Goal: Book appointment/travel/reservation

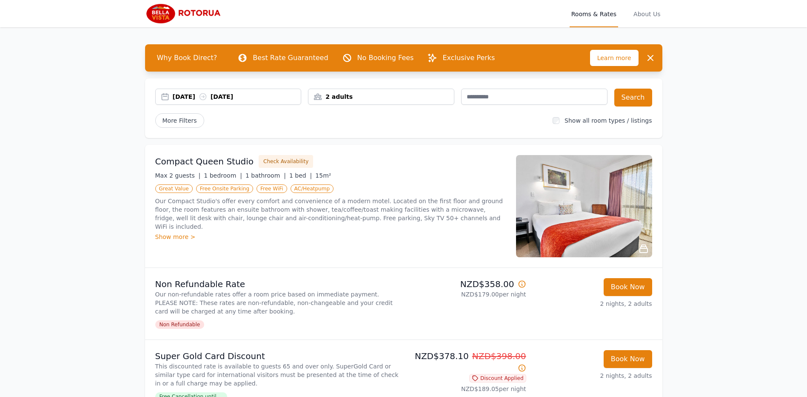
click at [432, 99] on div "2 adults" at bounding box center [382, 96] width 146 height 9
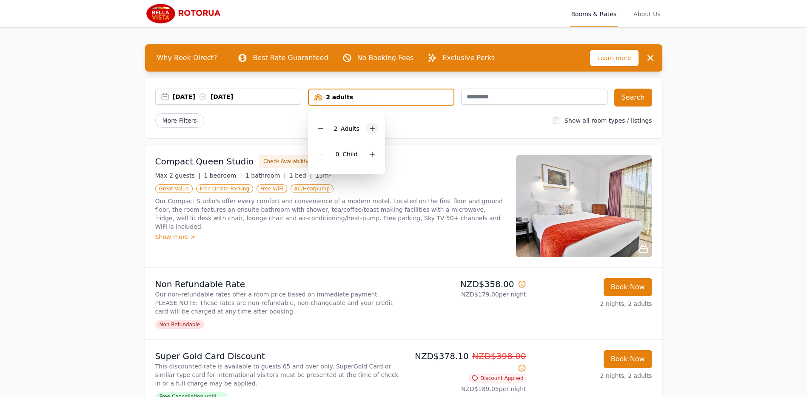
click at [371, 127] on icon at bounding box center [372, 128] width 7 height 7
drag, startPoint x: 493, startPoint y: 120, endPoint x: 586, endPoint y: 106, distance: 93.4
click at [498, 119] on div "More Filters" at bounding box center [350, 120] width 391 height 14
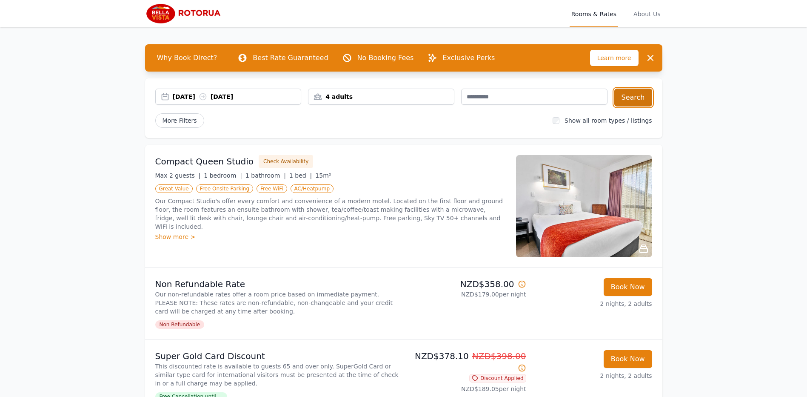
click at [640, 94] on button "Search" at bounding box center [634, 98] width 38 height 18
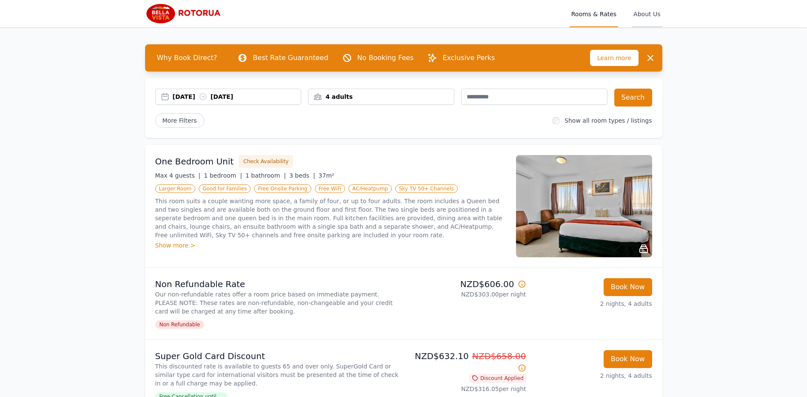
click at [646, 15] on span "About Us" at bounding box center [647, 13] width 30 height 27
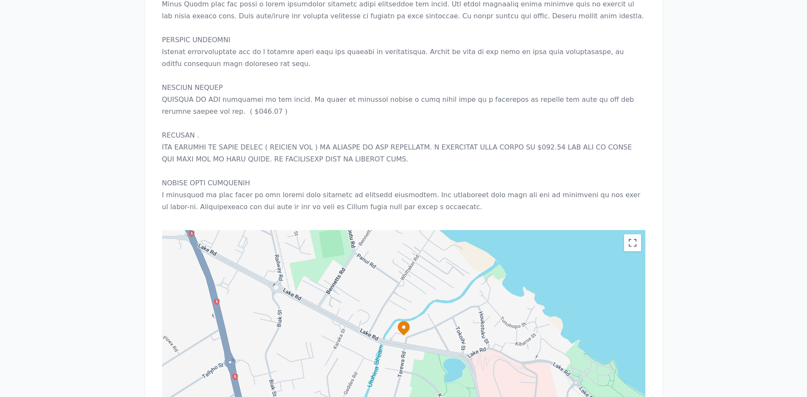
scroll to position [809, 0]
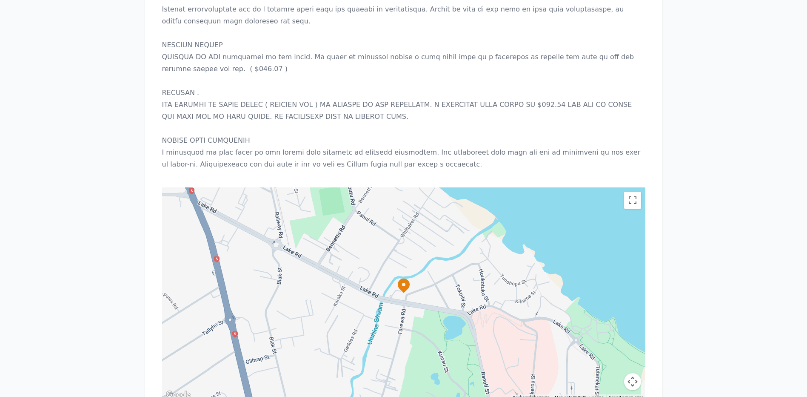
drag, startPoint x: 403, startPoint y: 262, endPoint x: 409, endPoint y: 265, distance: 7.6
click at [403, 278] on icon at bounding box center [404, 285] width 12 height 14
click at [406, 278] on icon at bounding box center [404, 285] width 12 height 14
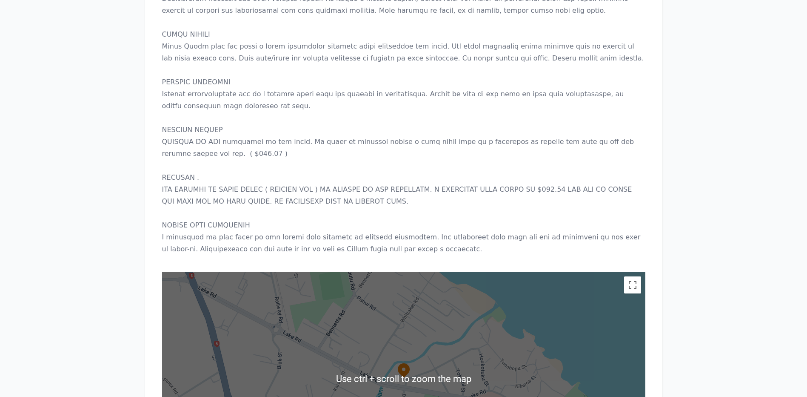
scroll to position [724, 0]
drag, startPoint x: 550, startPoint y: 312, endPoint x: 589, endPoint y: 290, distance: 44.2
click at [551, 313] on div at bounding box center [403, 378] width 483 height 213
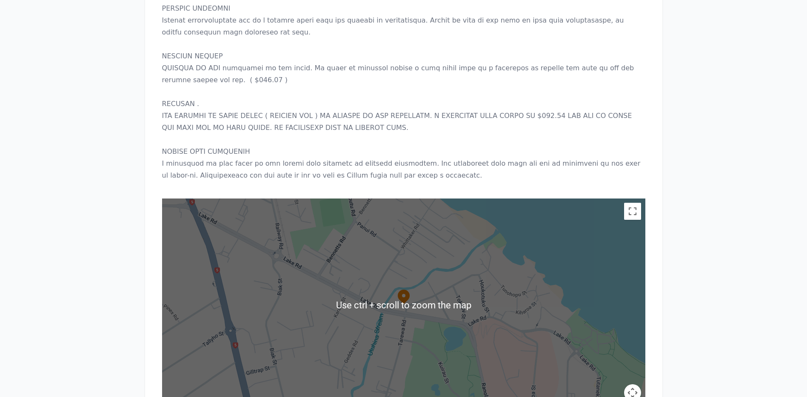
scroll to position [923, 0]
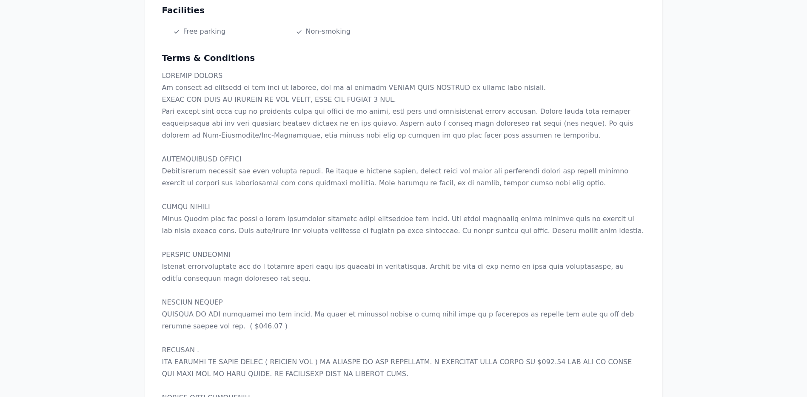
scroll to position [540, 0]
